Goal: Entertainment & Leisure: Consume media (video, audio)

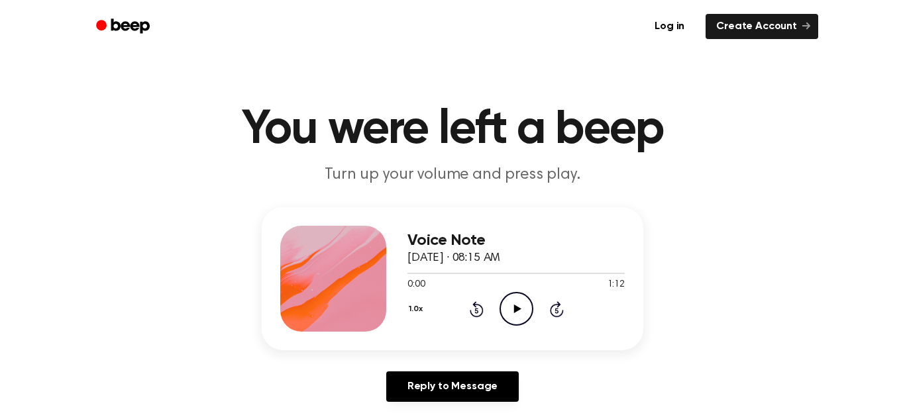
click at [523, 307] on icon "Play Audio" at bounding box center [517, 309] width 34 height 34
click at [514, 300] on icon "Pause Audio" at bounding box center [517, 309] width 34 height 34
click at [514, 300] on icon "Play Audio" at bounding box center [517, 309] width 34 height 34
click at [524, 299] on icon "Play Audio" at bounding box center [517, 309] width 34 height 34
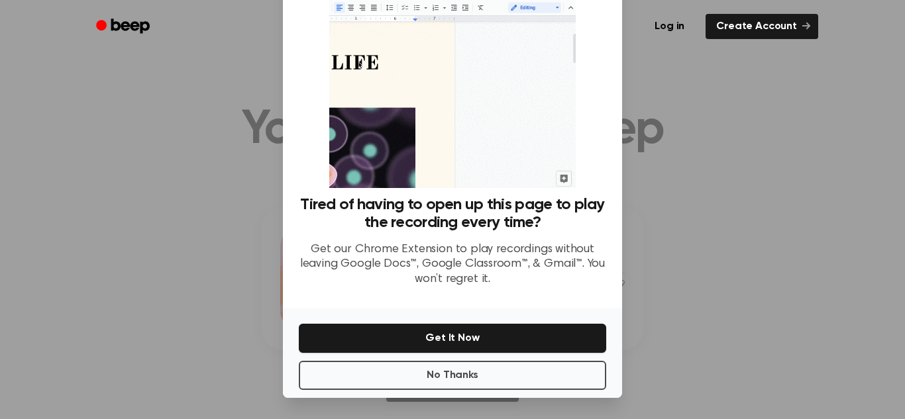
scroll to position [62, 0]
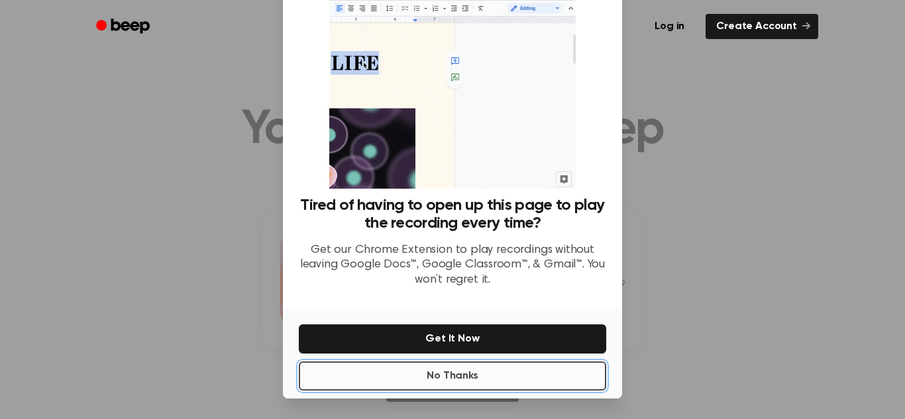
click at [522, 374] on button "No Thanks" at bounding box center [452, 376] width 307 height 29
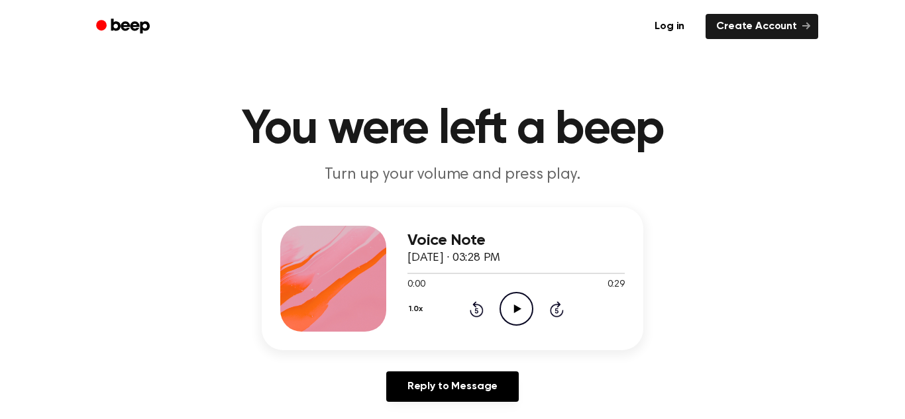
click at [512, 308] on icon "Play Audio" at bounding box center [517, 309] width 34 height 34
